Goal: Transaction & Acquisition: Purchase product/service

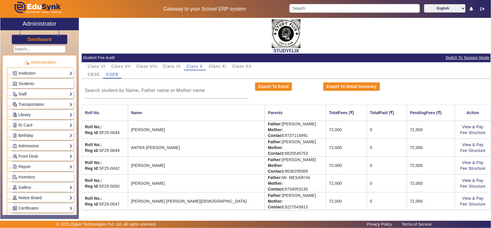
scroll to position [2, 0]
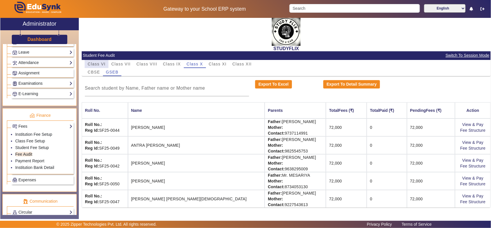
click at [95, 62] on span "Class VI" at bounding box center [97, 64] width 18 height 4
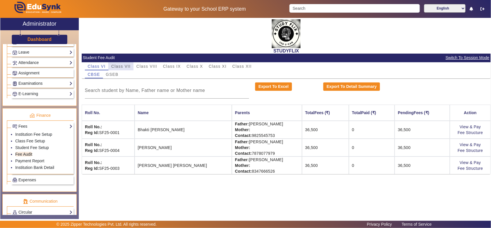
click at [123, 64] on span "Class VII" at bounding box center [120, 66] width 19 height 4
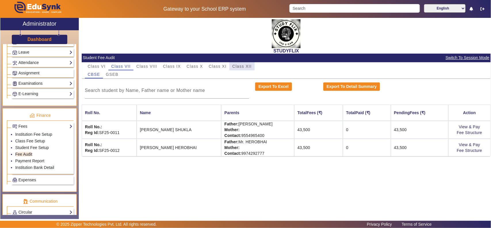
click at [247, 63] on span "Class XII" at bounding box center [241, 66] width 19 height 8
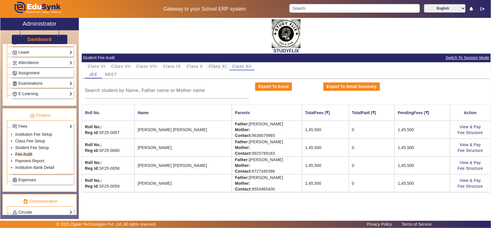
click at [220, 65] on span "Class XI" at bounding box center [218, 66] width 18 height 4
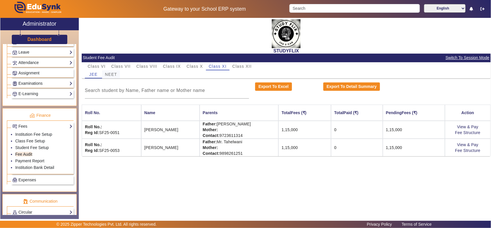
click at [118, 75] on div "NEET" at bounding box center [111, 74] width 18 height 8
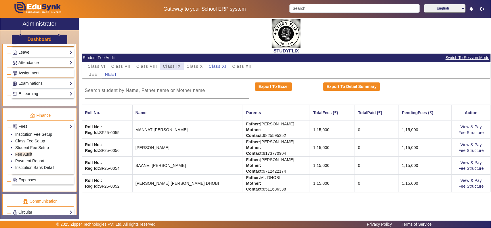
click at [163, 65] on span "Class IX" at bounding box center [172, 66] width 18 height 4
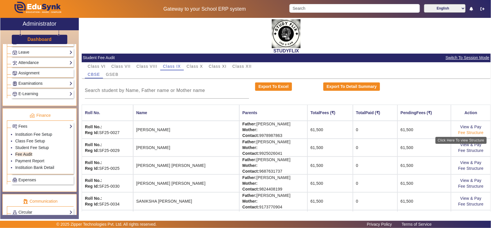
click at [470, 132] on link "Fee Structure" at bounding box center [470, 132] width 25 height 5
click at [42, 136] on link "Institution Fee Setup" at bounding box center [33, 134] width 37 height 5
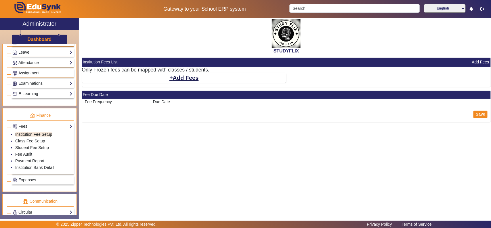
select select "10"
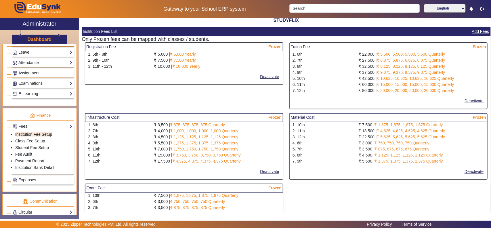
scroll to position [120, 0]
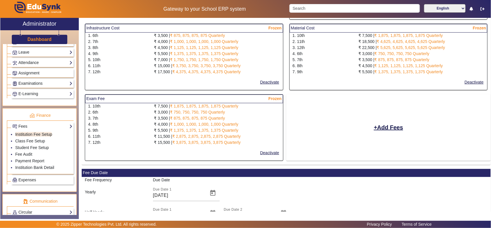
drag, startPoint x: 92, startPoint y: 130, endPoint x: 250, endPoint y: 131, distance: 157.4
click at [250, 131] on div "5. 9th ₹ 5,500 | ₹ 1,375, 1,375, 1,375, 1,375 Quarterly" at bounding box center [184, 130] width 198 height 6
click at [22, 156] on link "Fee Audit" at bounding box center [23, 154] width 17 height 5
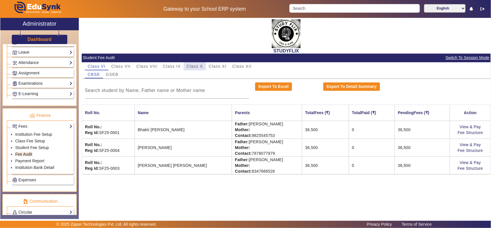
click at [200, 66] on span "Class X" at bounding box center [195, 66] width 16 height 4
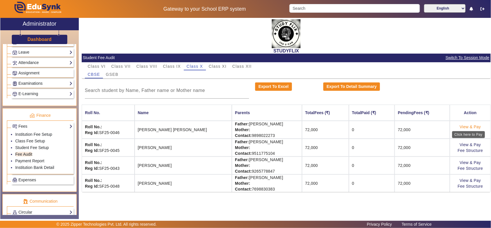
click at [471, 125] on link "View & Pay" at bounding box center [470, 126] width 21 height 5
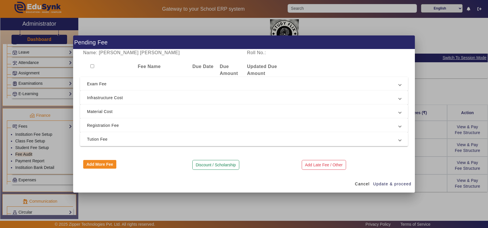
click at [119, 123] on span "Registration Fee" at bounding box center [243, 125] width 312 height 7
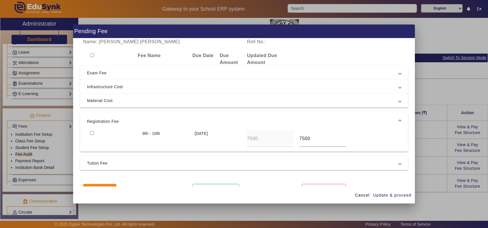
click at [90, 133] on input "checkbox" at bounding box center [92, 133] width 4 height 4
checkbox input "true"
drag, startPoint x: 133, startPoint y: 161, endPoint x: 162, endPoint y: 158, distance: 28.9
click at [134, 161] on span "Tution Fee" at bounding box center [243, 162] width 312 height 7
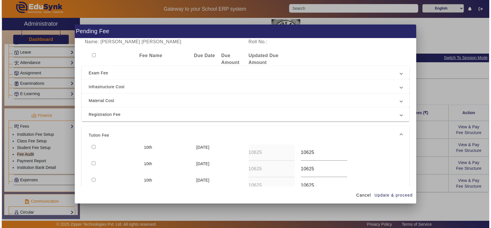
scroll to position [58, 0]
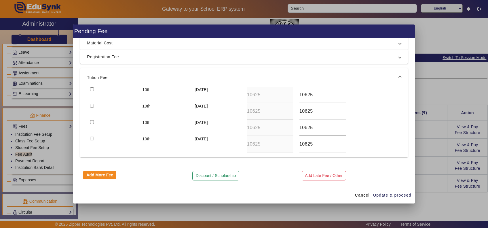
click at [90, 88] on input "checkbox" at bounding box center [92, 89] width 4 height 4
checkbox input "true"
click at [90, 106] on input "checkbox" at bounding box center [92, 106] width 4 height 4
checkbox input "true"
click at [92, 123] on input "checkbox" at bounding box center [92, 122] width 4 height 4
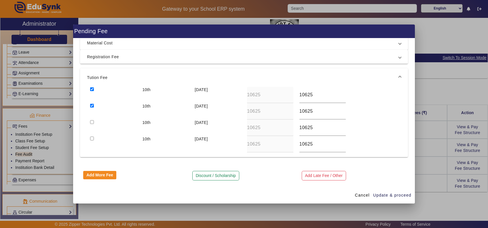
checkbox input "true"
click at [91, 137] on input "checkbox" at bounding box center [92, 138] width 4 height 4
checkbox input "true"
click at [362, 196] on span "Cancel" at bounding box center [362, 195] width 15 height 6
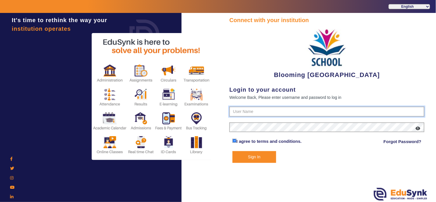
type input "4141419999"
click at [264, 153] on button "Sign In" at bounding box center [255, 157] width 44 height 12
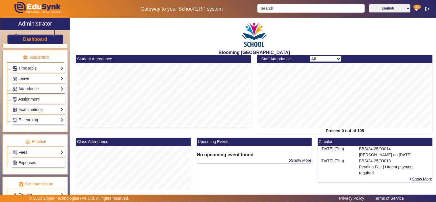
scroll to position [266, 0]
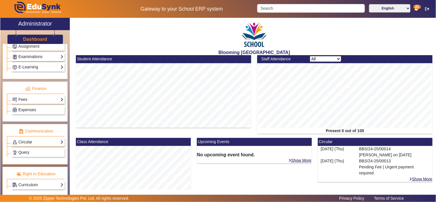
click at [22, 97] on div "Fees Institution Fee Setup Class Fee Setup Student Fee Setup Fee Audit Payment …" at bounding box center [38, 99] width 54 height 9
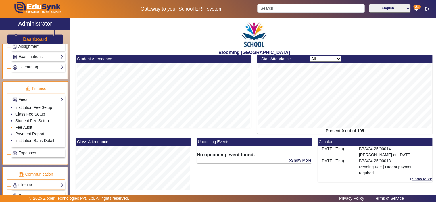
click at [23, 127] on link "Fee Audit" at bounding box center [23, 127] width 17 height 5
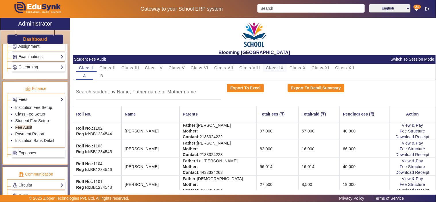
click at [278, 68] on span "Class IX" at bounding box center [275, 68] width 18 height 4
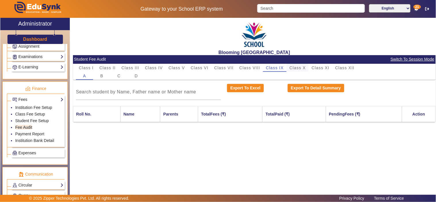
click at [295, 65] on span "Class X" at bounding box center [298, 68] width 16 height 8
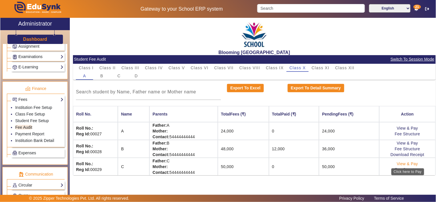
click at [411, 164] on link "View & Pay" at bounding box center [407, 164] width 21 height 5
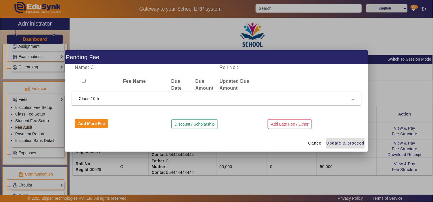
click at [134, 100] on span "Class 10th" at bounding box center [215, 98] width 273 height 7
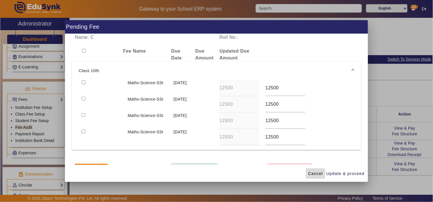
click at [315, 175] on span "Cancel" at bounding box center [315, 174] width 15 height 6
